Goal: Task Accomplishment & Management: Manage account settings

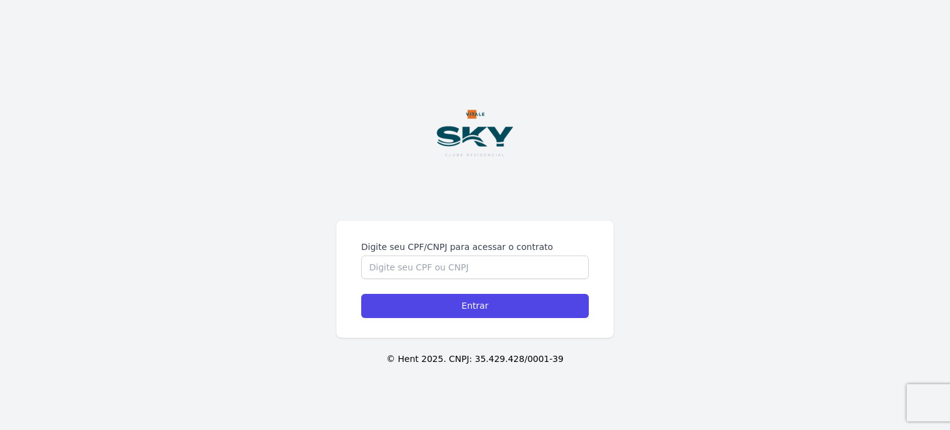
click at [465, 255] on div "Digite seu CPF/CNPJ para acessar o contrato" at bounding box center [475, 260] width 228 height 38
click at [466, 259] on input "Digite seu CPF/CNPJ para acessar o contrato" at bounding box center [475, 268] width 228 height 24
type input "16761646774"
click at [361, 294] on input "Entrar" at bounding box center [475, 306] width 228 height 24
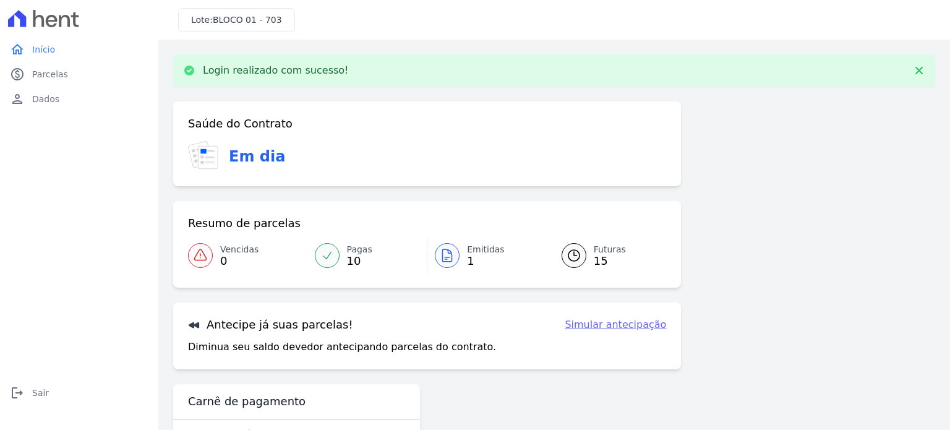
click at [444, 257] on icon at bounding box center [447, 255] width 9 height 12
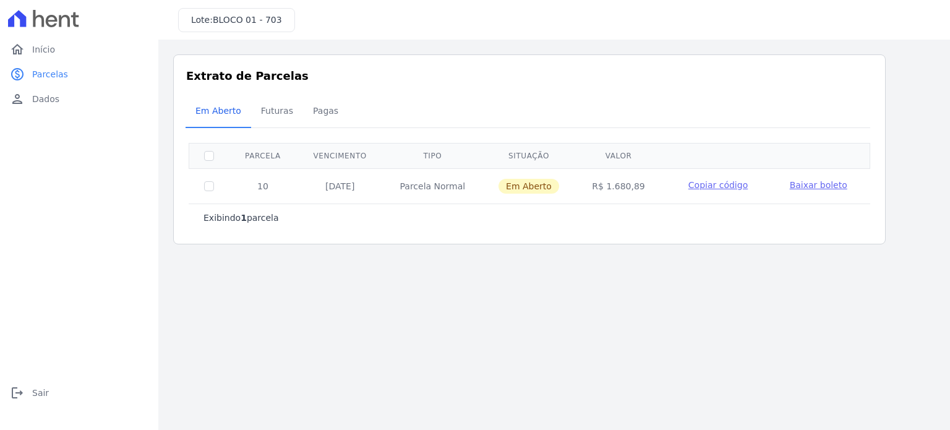
click at [792, 184] on span "Baixar boleto" at bounding box center [819, 185] width 58 height 10
click at [37, 53] on span "Início" at bounding box center [43, 49] width 23 height 12
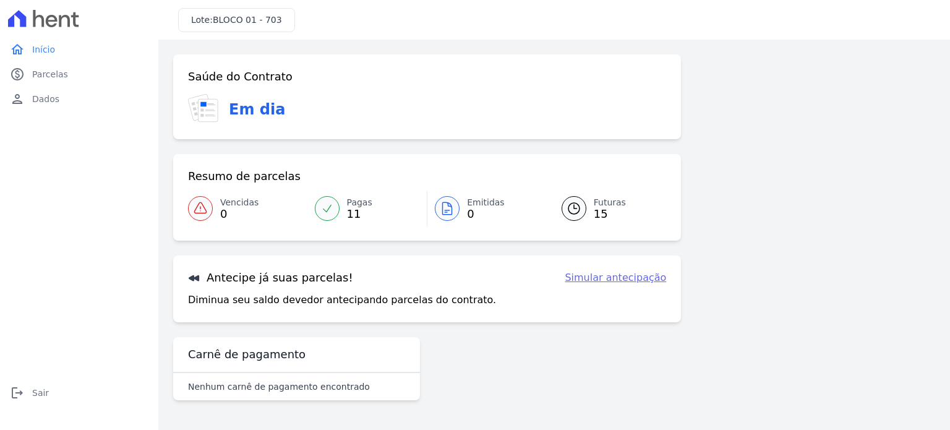
click at [351, 210] on span "11" at bounding box center [359, 214] width 25 height 10
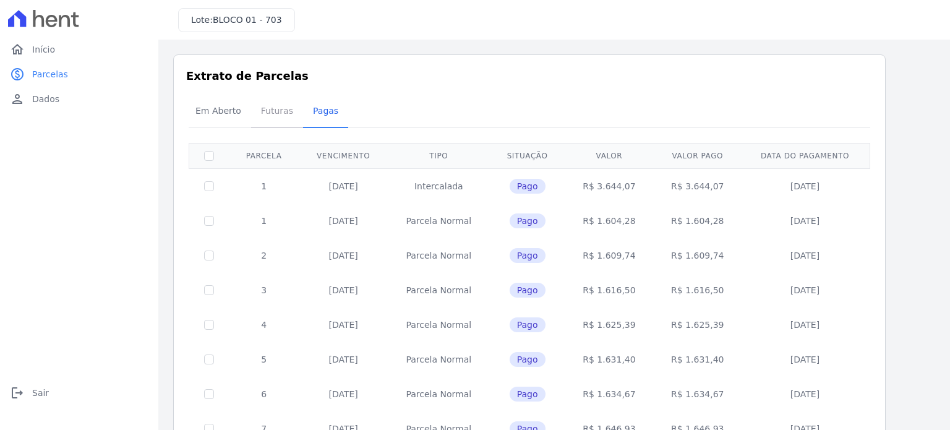
click at [280, 116] on span "Futuras" at bounding box center [277, 110] width 47 height 25
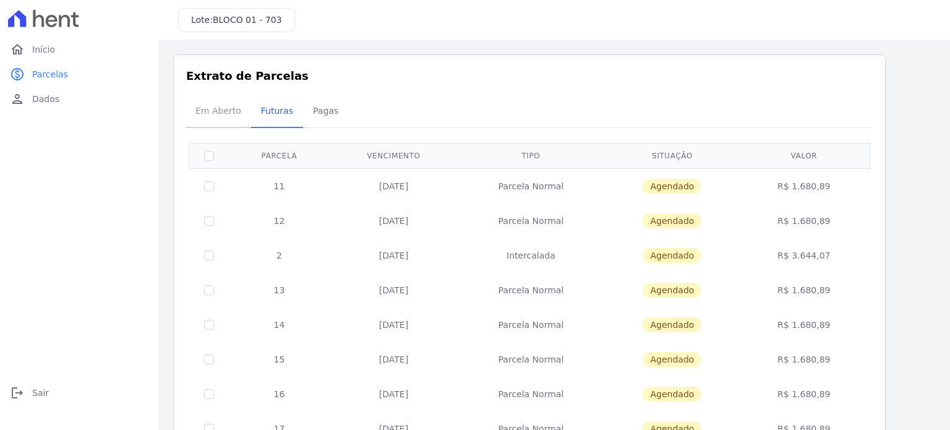
click at [218, 114] on span "Em Aberto" at bounding box center [218, 110] width 61 height 25
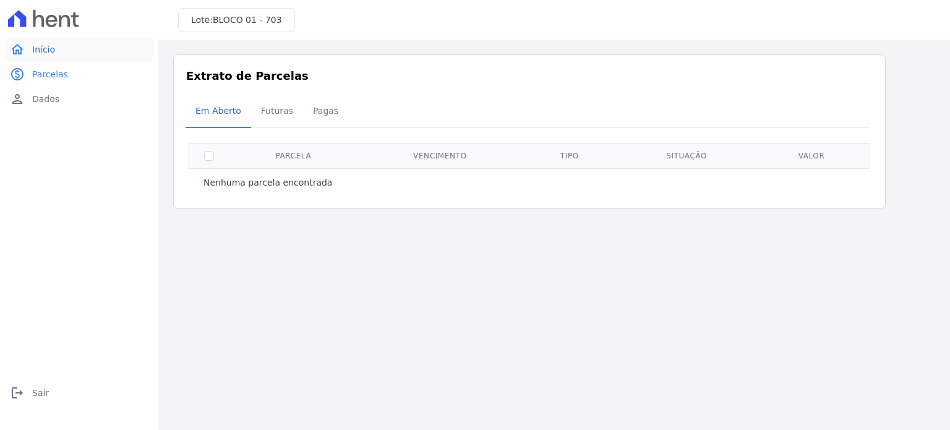
click at [38, 59] on link "home Início" at bounding box center [79, 49] width 148 height 25
